Goal: Task Accomplishment & Management: Complete application form

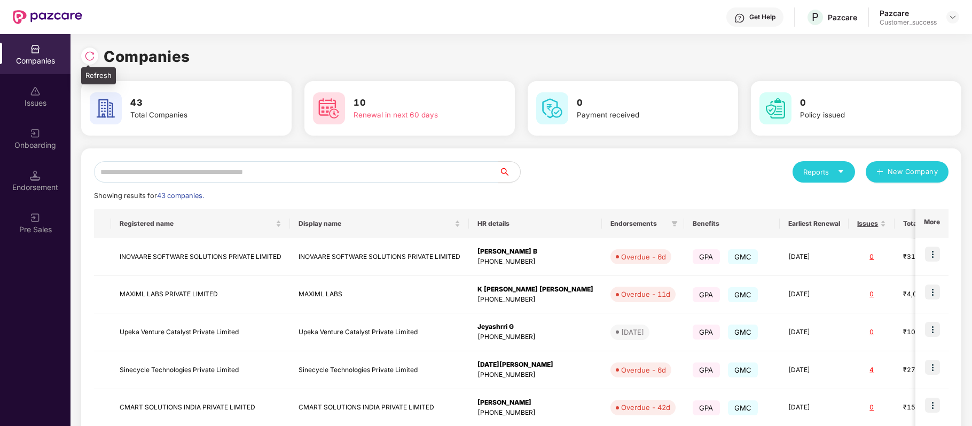
click at [86, 48] on div at bounding box center [89, 56] width 17 height 17
click at [37, 132] on img at bounding box center [35, 133] width 11 height 11
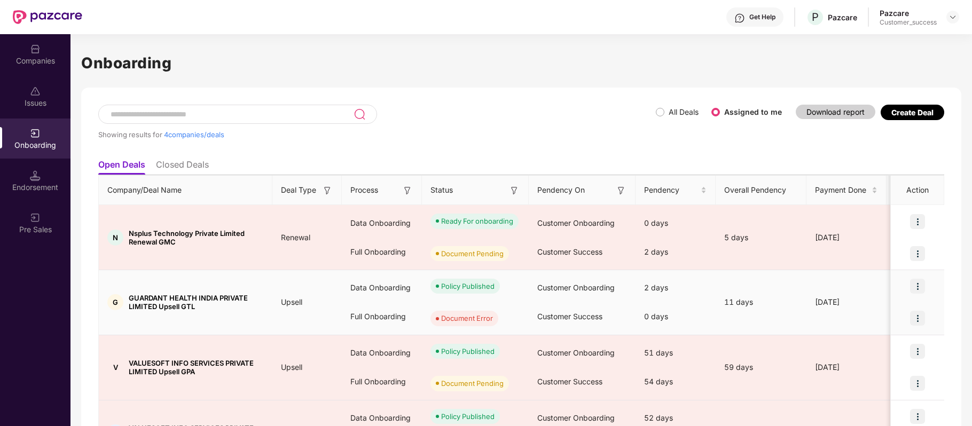
click at [917, 289] on img at bounding box center [917, 286] width 15 height 15
click at [892, 315] on span "View Document" at bounding box center [873, 315] width 76 height 12
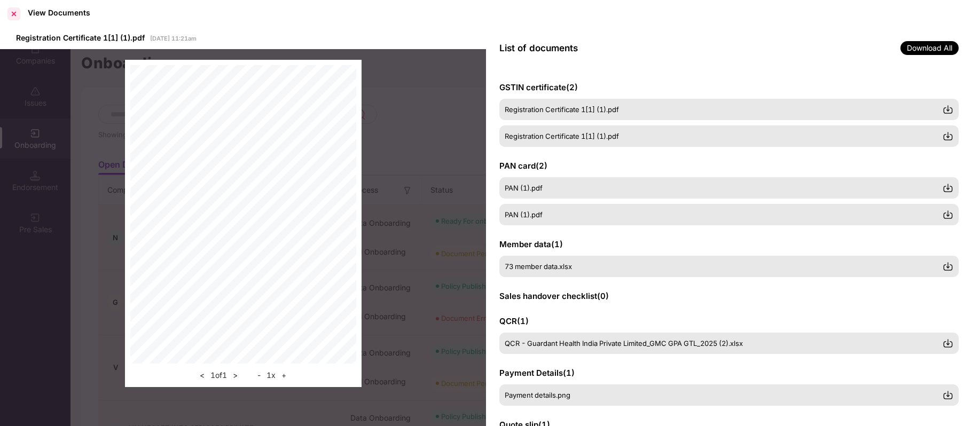
click at [20, 14] on div at bounding box center [13, 13] width 17 height 17
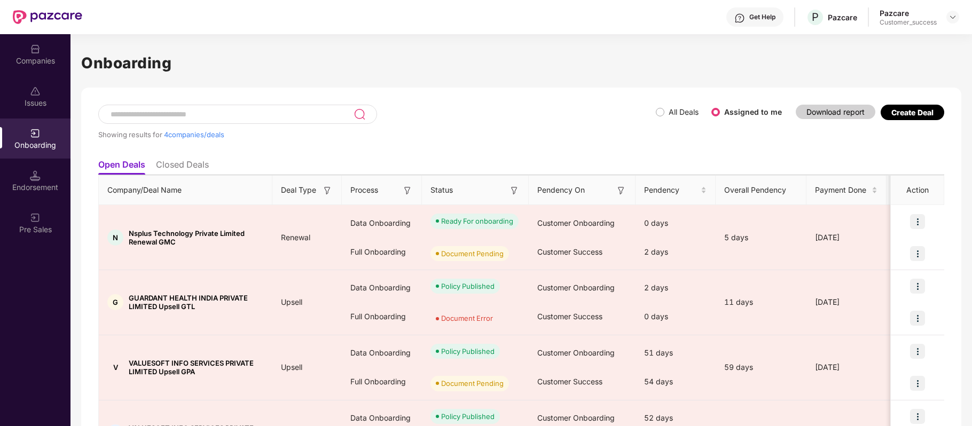
scroll to position [79, 0]
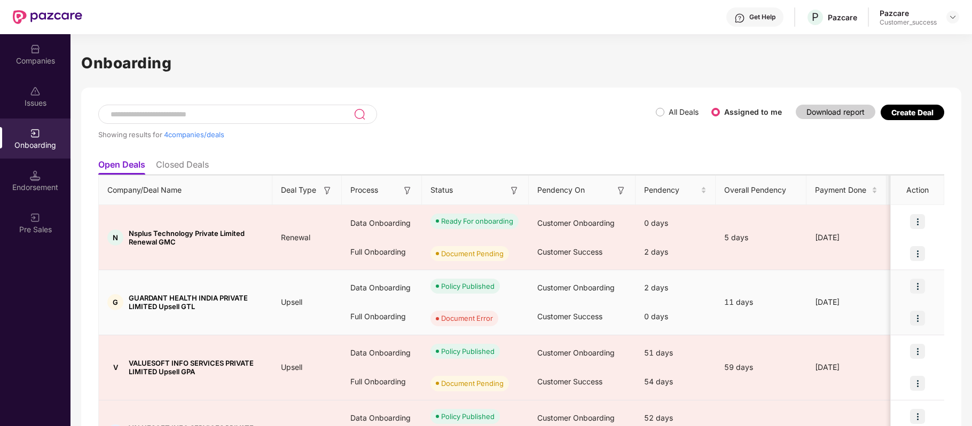
click at [918, 317] on img at bounding box center [917, 318] width 15 height 15
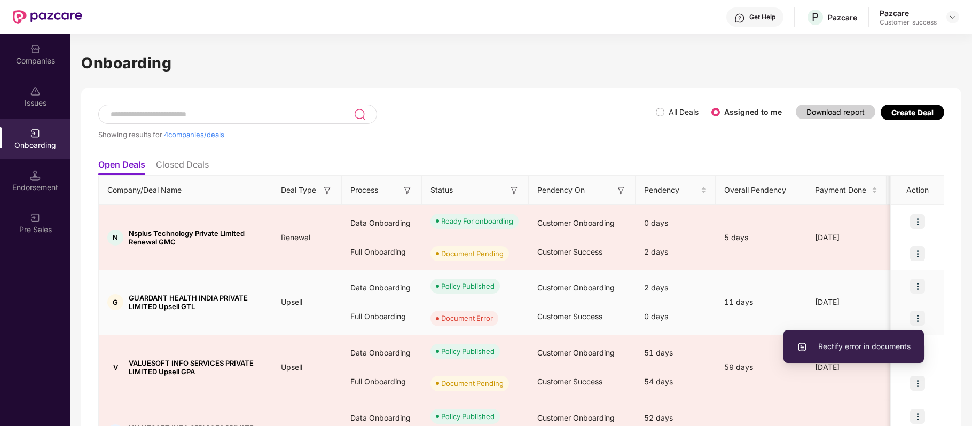
click at [882, 343] on span "Rectify error in documents" at bounding box center [854, 347] width 114 height 12
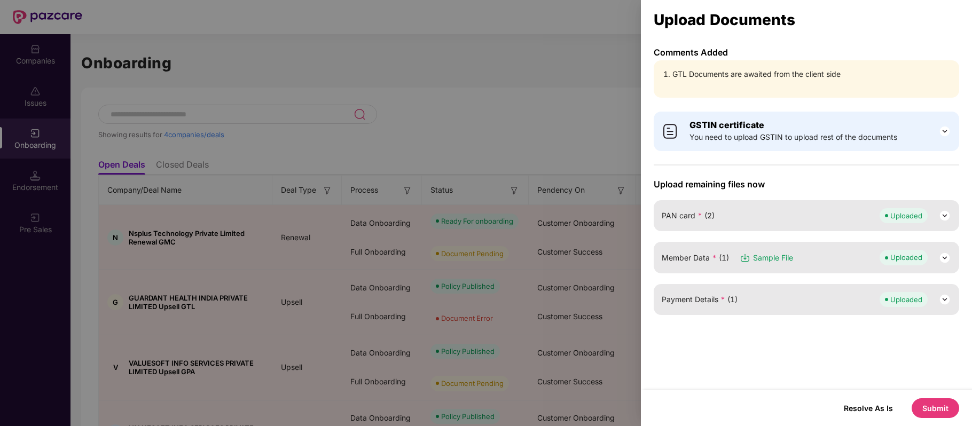
click at [930, 411] on button "Submit" at bounding box center [936, 409] width 48 height 20
